Goal: Find specific page/section: Find specific page/section

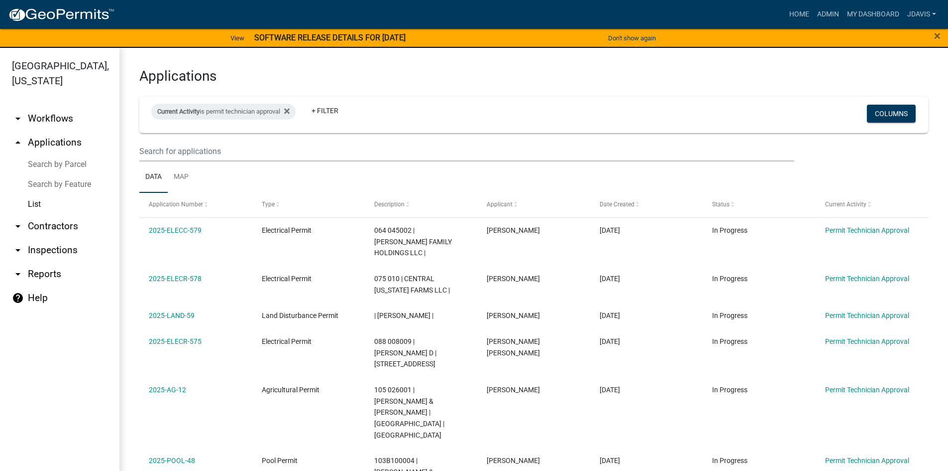
select select "2: 50"
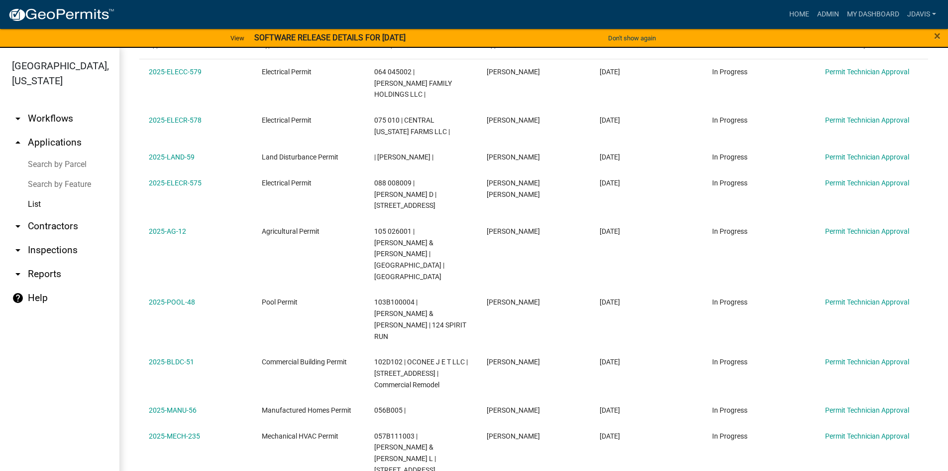
click at [37, 202] on link "List" at bounding box center [59, 204] width 119 height 20
click at [43, 203] on link "List" at bounding box center [59, 204] width 119 height 20
click at [33, 203] on link "List" at bounding box center [59, 204] width 119 height 20
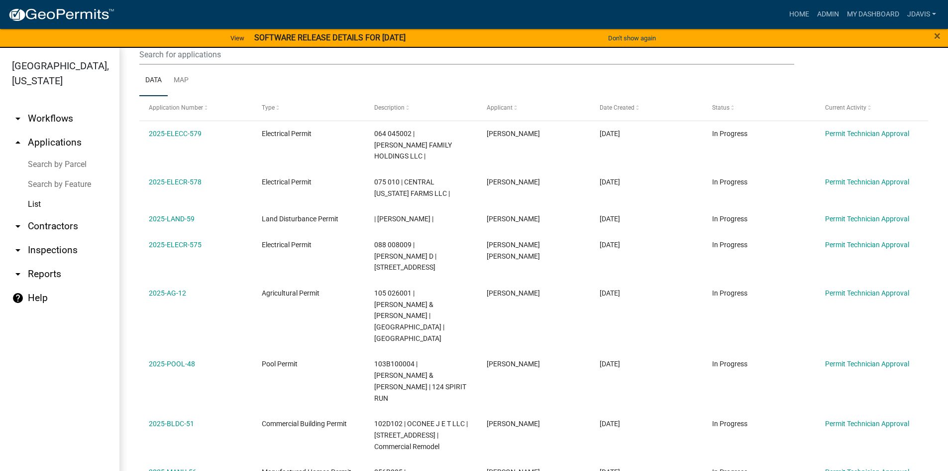
scroll to position [0, 0]
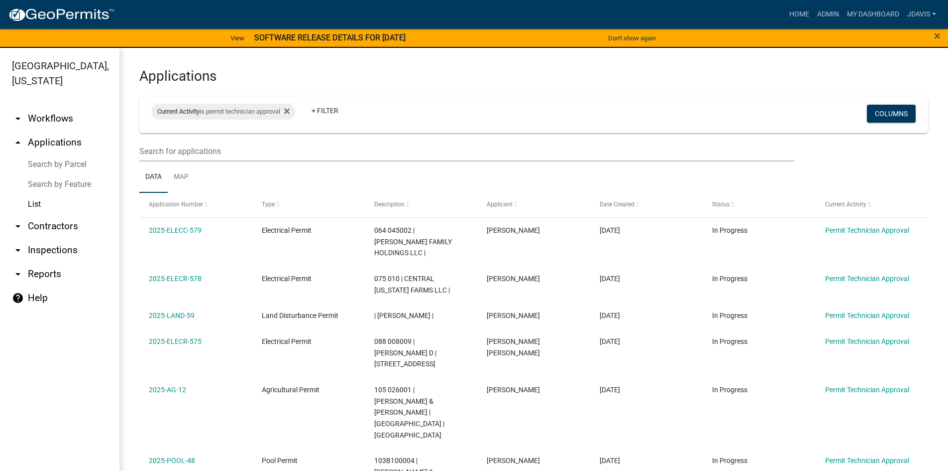
click at [55, 164] on link "Search by Parcel" at bounding box center [59, 164] width 119 height 20
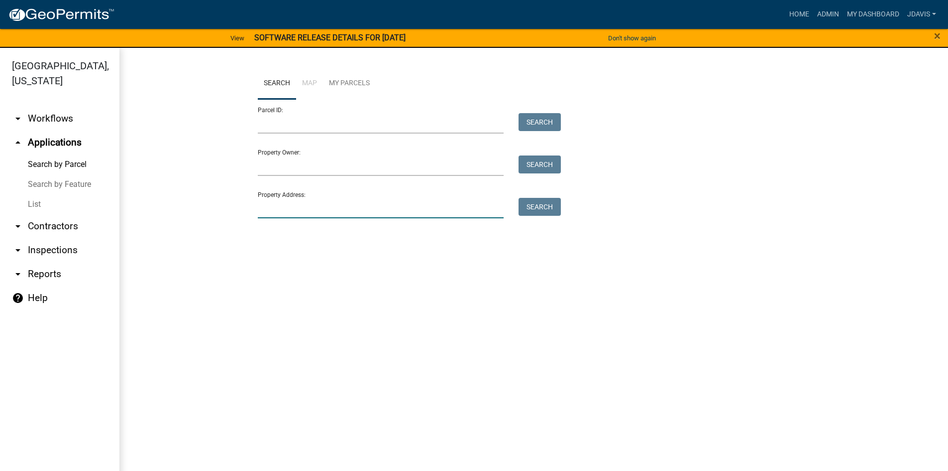
click at [308, 209] on input "Property Address:" at bounding box center [381, 208] width 246 height 20
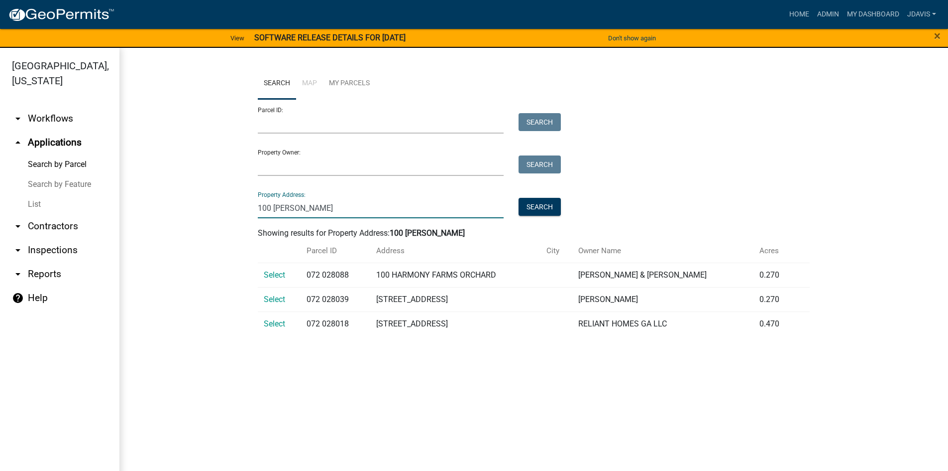
click at [270, 213] on input "100 [PERSON_NAME]" at bounding box center [381, 208] width 246 height 20
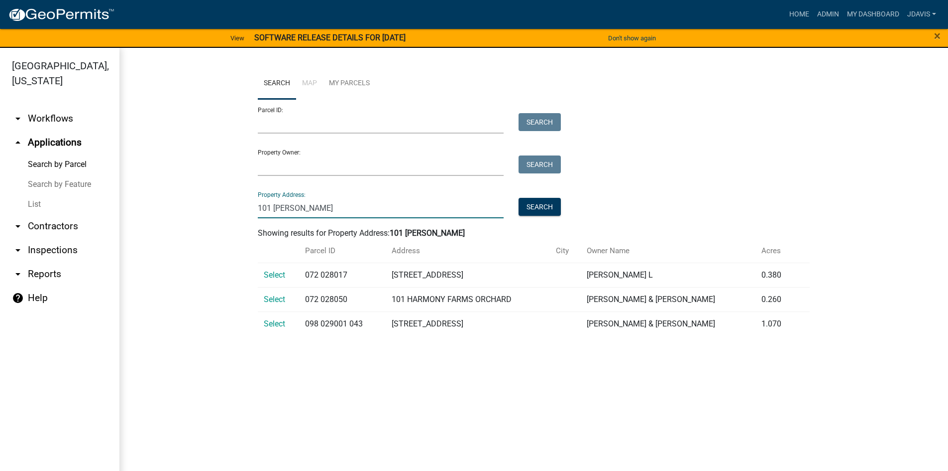
click at [312, 207] on input "101 [PERSON_NAME]" at bounding box center [381, 208] width 246 height 20
type input "101 [PERSON_NAME]"
click at [31, 205] on link "List" at bounding box center [59, 204] width 119 height 20
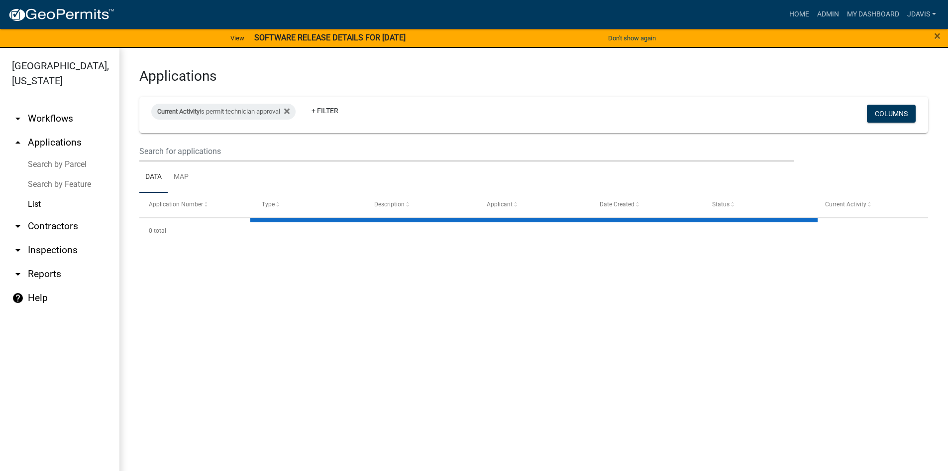
select select "2: 50"
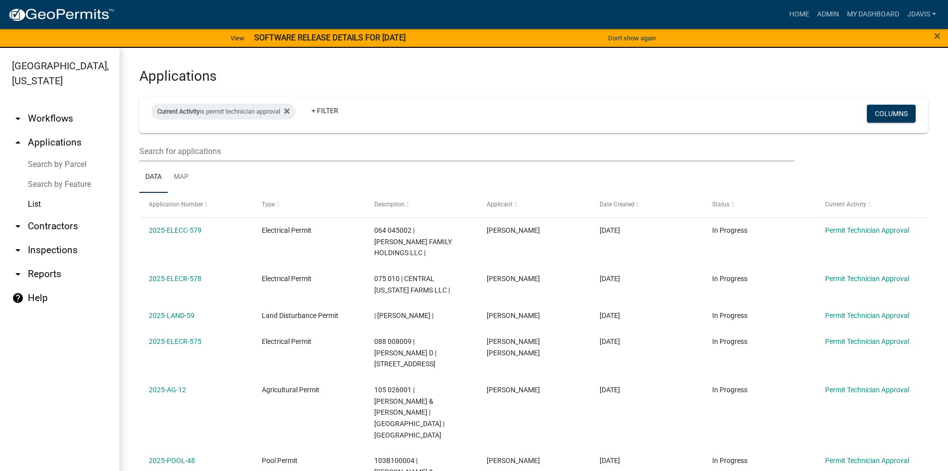
click at [61, 161] on link "Search by Parcel" at bounding box center [59, 164] width 119 height 20
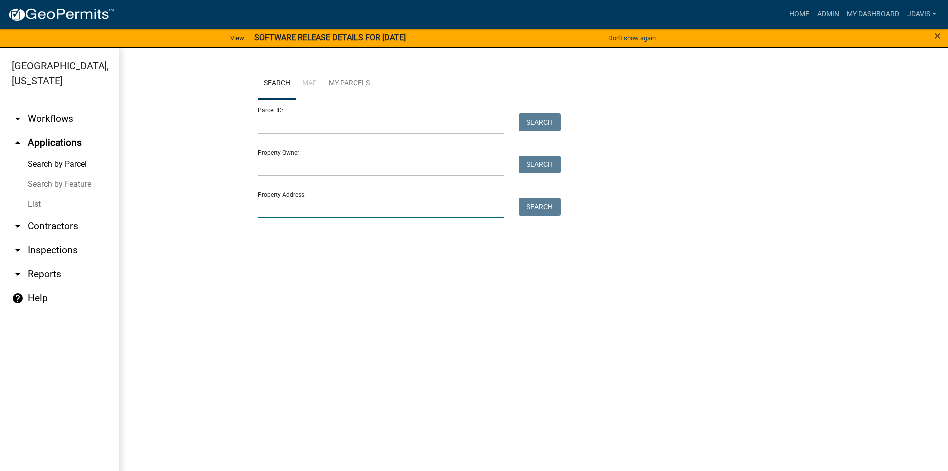
click at [292, 210] on input "Property Address:" at bounding box center [381, 208] width 246 height 20
click at [221, 289] on main "Search Map My Parcels Parcel ID: Search Property Owner: Search Property Address…" at bounding box center [533, 265] width 829 height 435
